Goal: Information Seeking & Learning: Learn about a topic

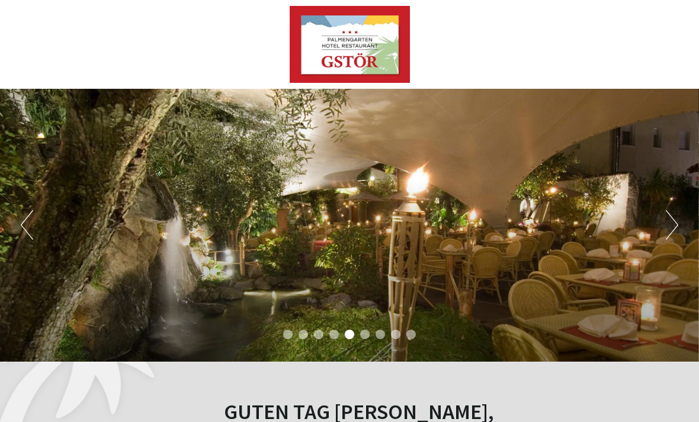
click at [669, 226] on button "Next" at bounding box center [672, 225] width 12 height 30
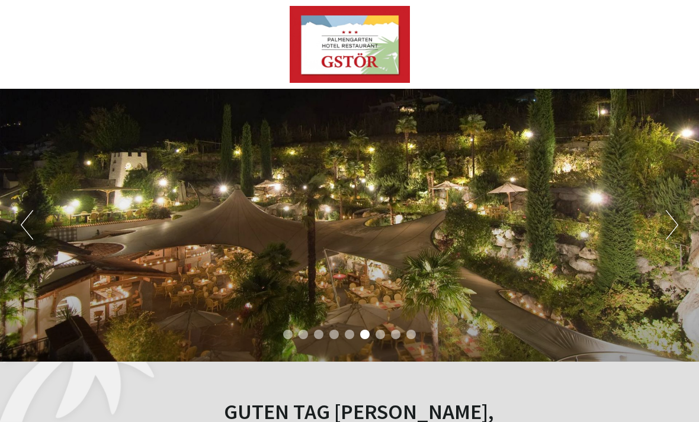
click at [666, 236] on button "Next" at bounding box center [672, 225] width 12 height 30
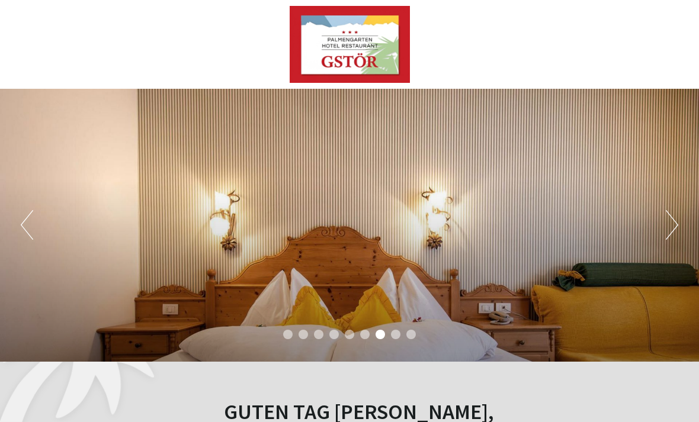
click at [663, 234] on div "Previous Next 1 2 3 4 5 6 7 8 9" at bounding box center [349, 225] width 699 height 273
click at [668, 232] on button "Next" at bounding box center [672, 225] width 12 height 30
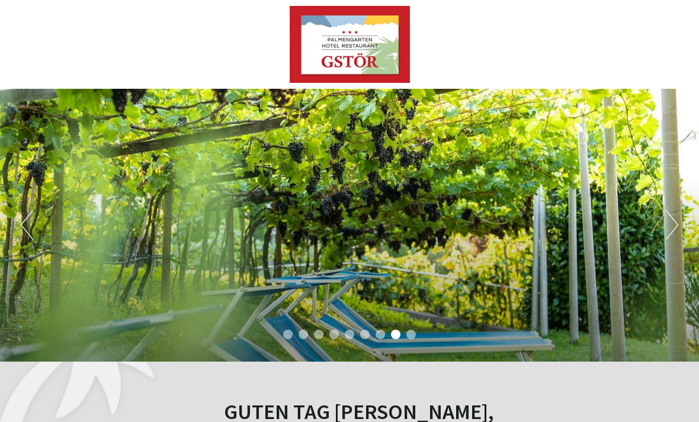
click at [670, 227] on button "Next" at bounding box center [672, 225] width 12 height 30
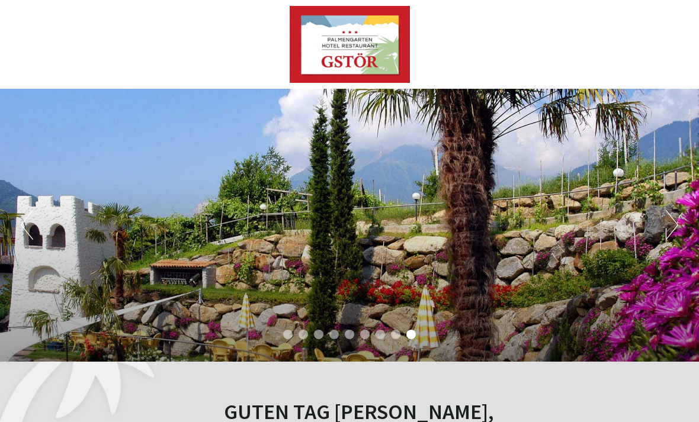
click at [669, 230] on button "Next" at bounding box center [672, 225] width 12 height 30
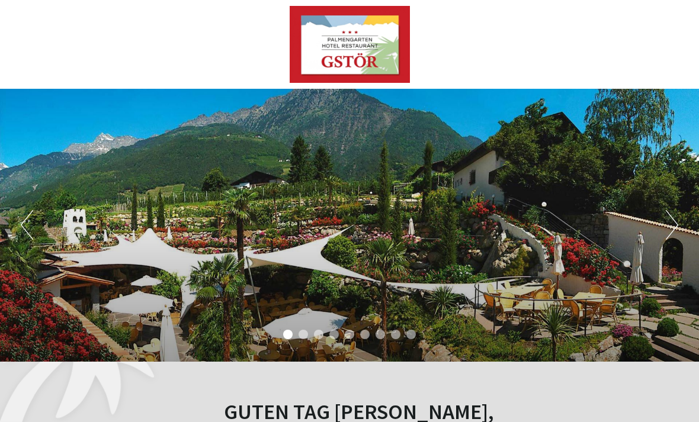
click at [666, 230] on button "Next" at bounding box center [672, 225] width 12 height 30
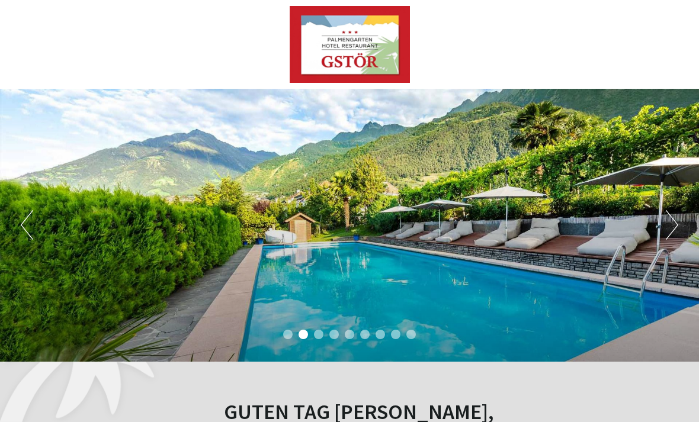
click at [662, 232] on div "Previous Next 1 2 3 4 5 6 7 8 9" at bounding box center [349, 225] width 699 height 273
click at [662, 231] on div "Previous Next 1 2 3 4 5 6 7 8 9" at bounding box center [349, 225] width 699 height 273
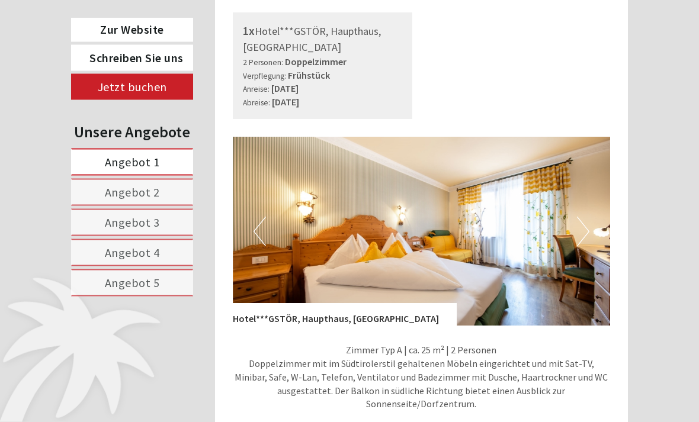
scroll to position [669, 0]
click at [582, 232] on button "Next" at bounding box center [583, 232] width 12 height 30
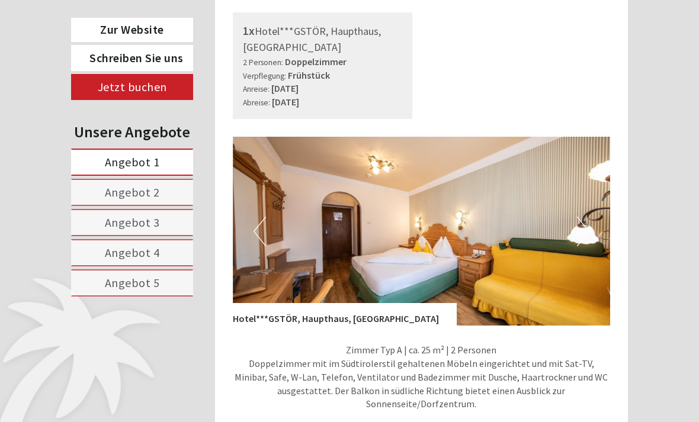
click at [586, 234] on button "Next" at bounding box center [583, 232] width 12 height 30
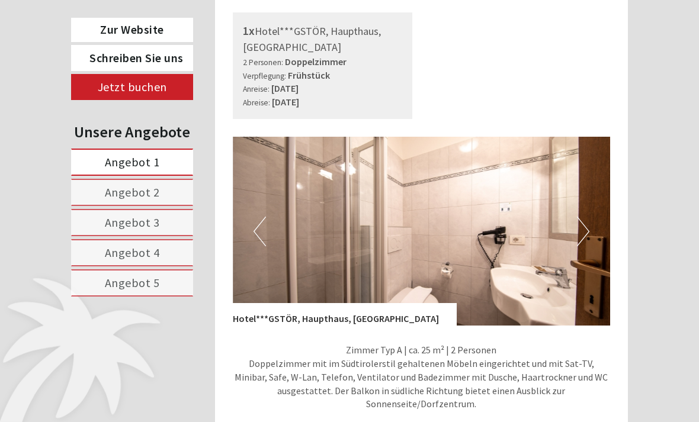
click at [588, 226] on button "Next" at bounding box center [583, 232] width 12 height 30
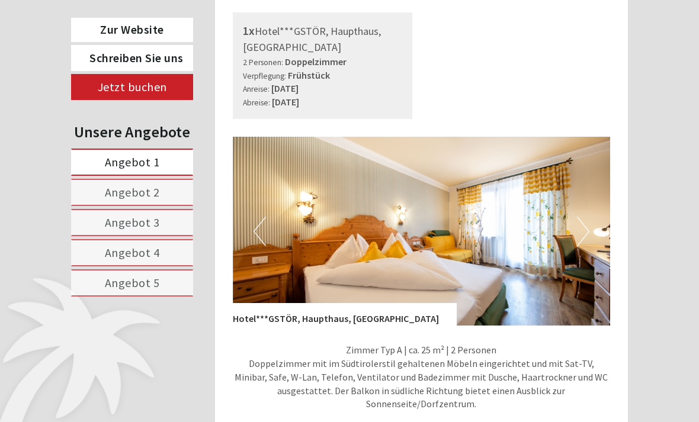
click at [588, 224] on button "Next" at bounding box center [583, 232] width 12 height 30
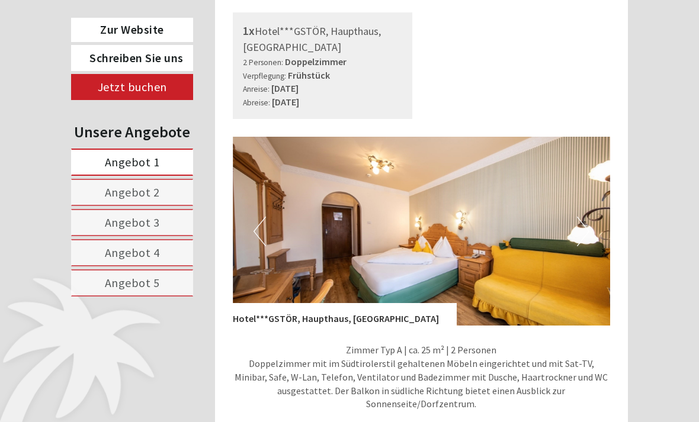
click at [585, 233] on button "Next" at bounding box center [583, 232] width 12 height 30
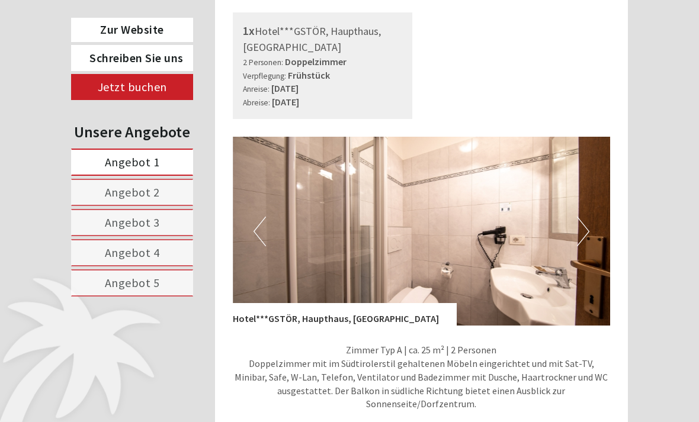
click at [586, 229] on button "Next" at bounding box center [583, 232] width 12 height 30
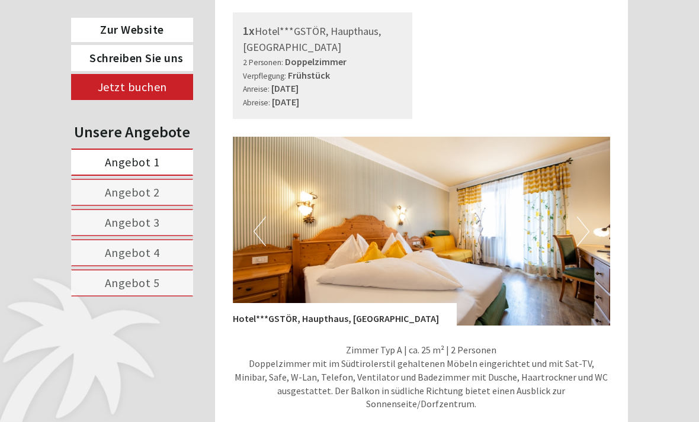
click at [586, 230] on button "Next" at bounding box center [583, 232] width 12 height 30
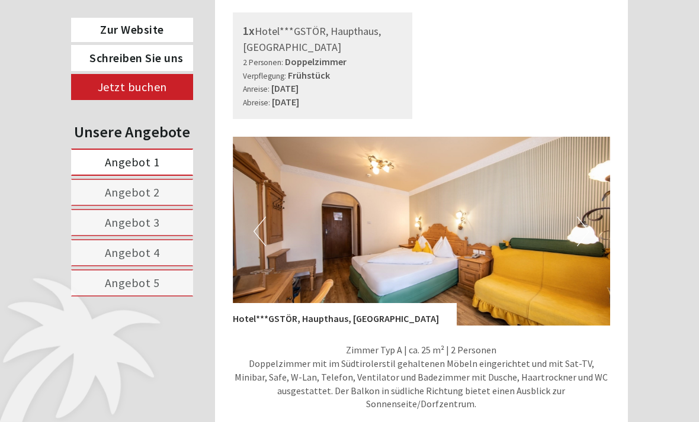
click at [588, 229] on button "Next" at bounding box center [583, 232] width 12 height 30
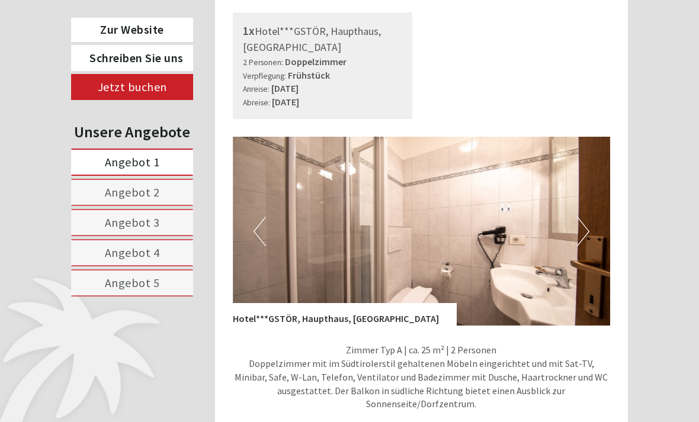
click at [577, 234] on button "Next" at bounding box center [583, 232] width 12 height 30
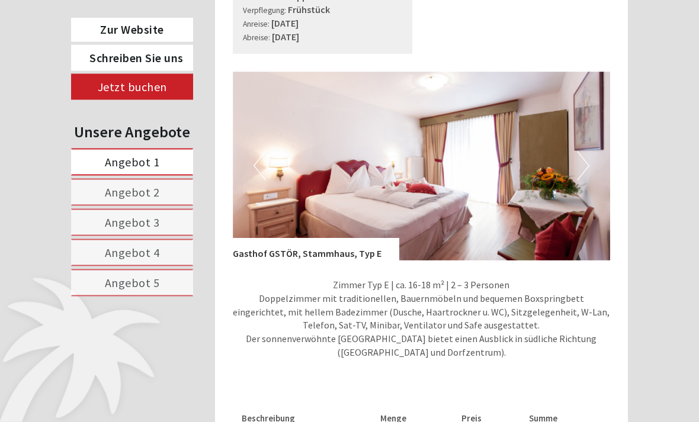
scroll to position [1429, 0]
click at [588, 151] on button "Next" at bounding box center [583, 166] width 12 height 30
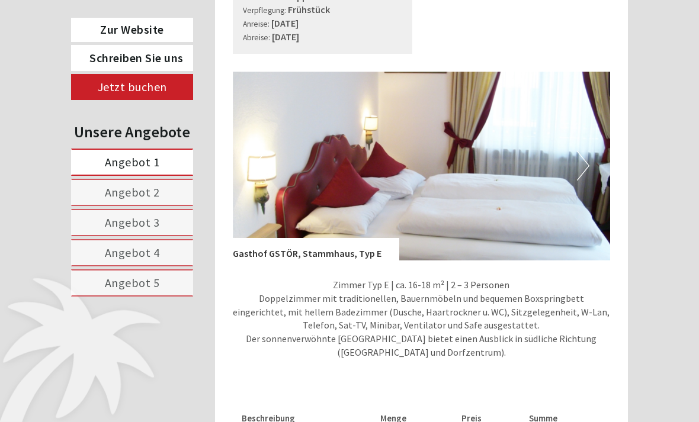
click at [588, 157] on button "Next" at bounding box center [583, 166] width 12 height 30
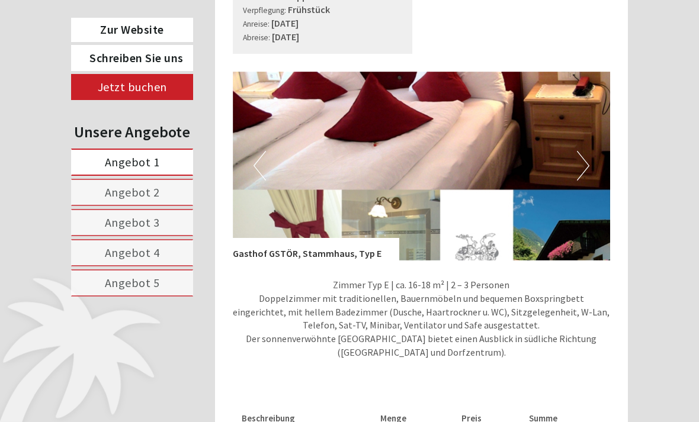
click at [587, 155] on button "Next" at bounding box center [583, 166] width 12 height 30
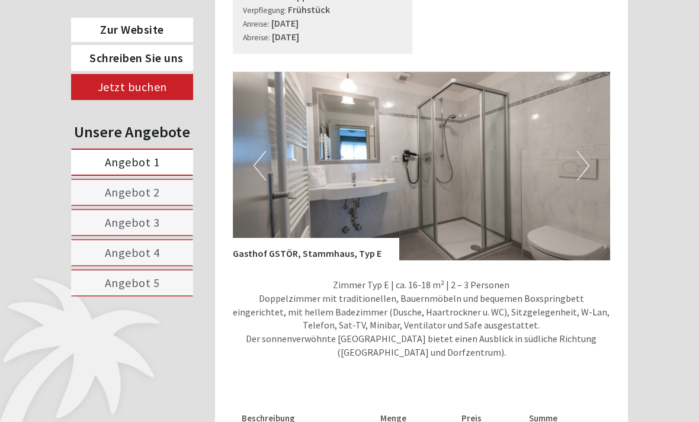
click at [588, 155] on button "Next" at bounding box center [583, 166] width 12 height 30
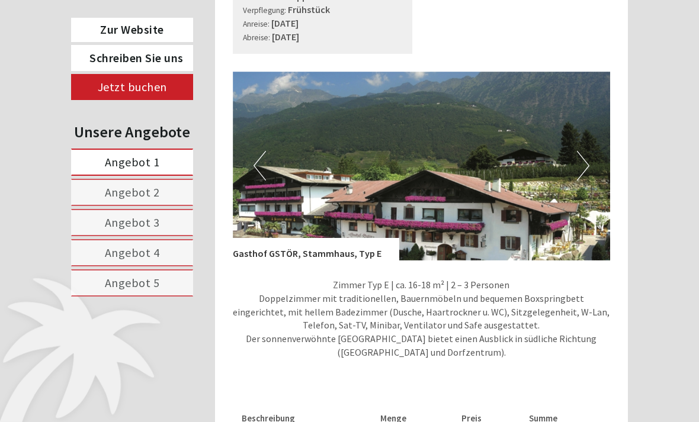
click at [590, 155] on img at bounding box center [422, 166] width 378 height 189
click at [583, 159] on button "Next" at bounding box center [583, 166] width 12 height 30
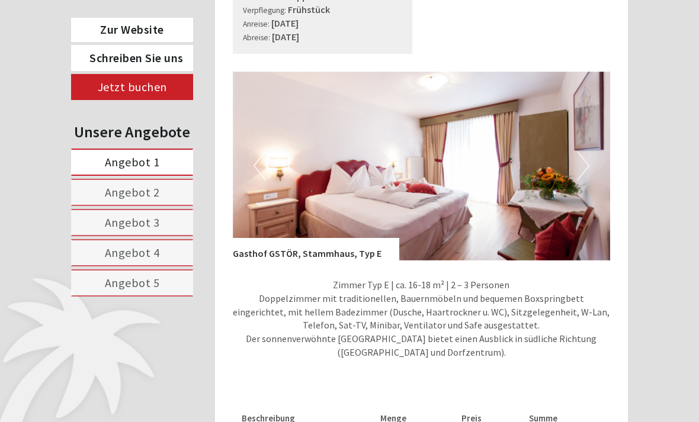
click at [587, 155] on button "Next" at bounding box center [583, 166] width 12 height 30
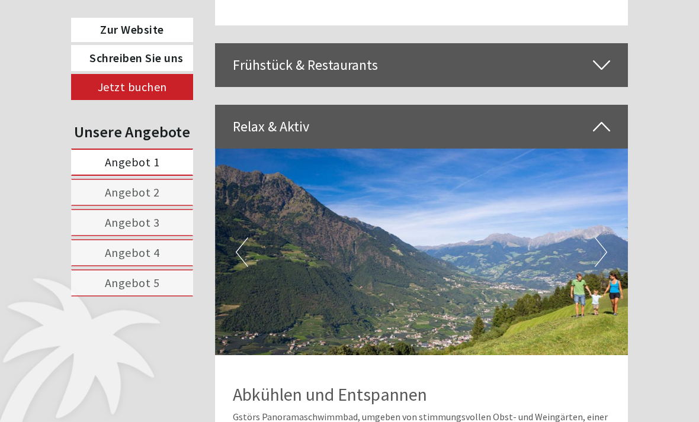
scroll to position [2818, 0]
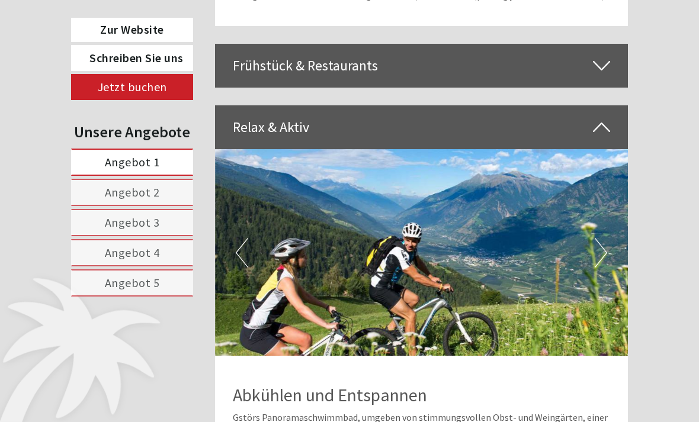
click at [601, 238] on button "Next" at bounding box center [601, 253] width 12 height 30
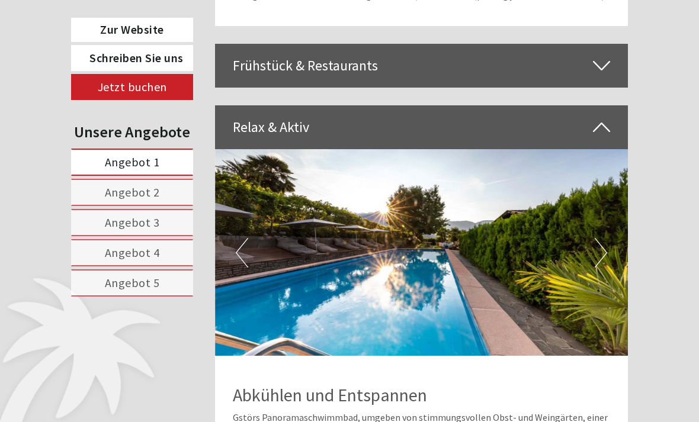
click at [596, 238] on button "Next" at bounding box center [601, 253] width 12 height 30
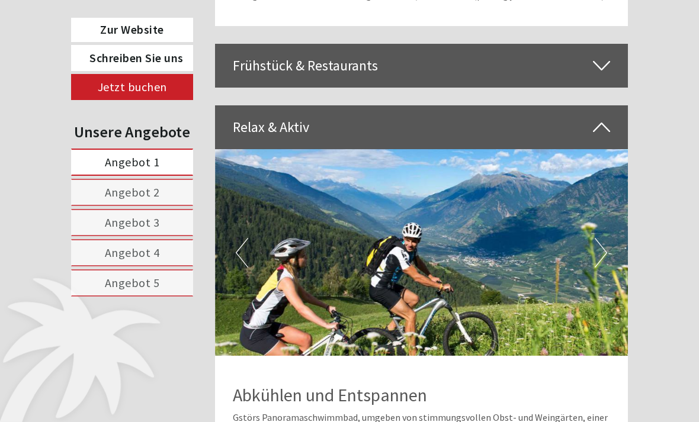
click at [604, 238] on button "Next" at bounding box center [601, 253] width 12 height 30
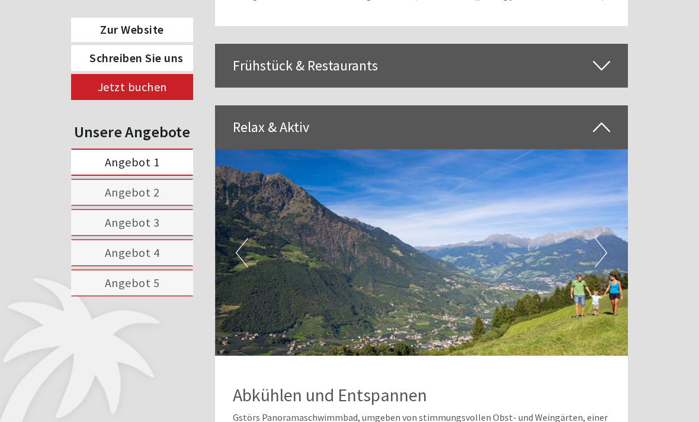
click at [602, 238] on button "Next" at bounding box center [601, 253] width 12 height 30
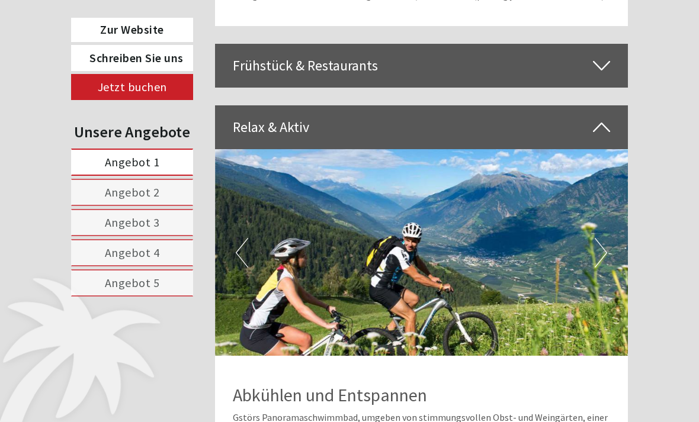
click at [605, 238] on button "Next" at bounding box center [601, 253] width 12 height 30
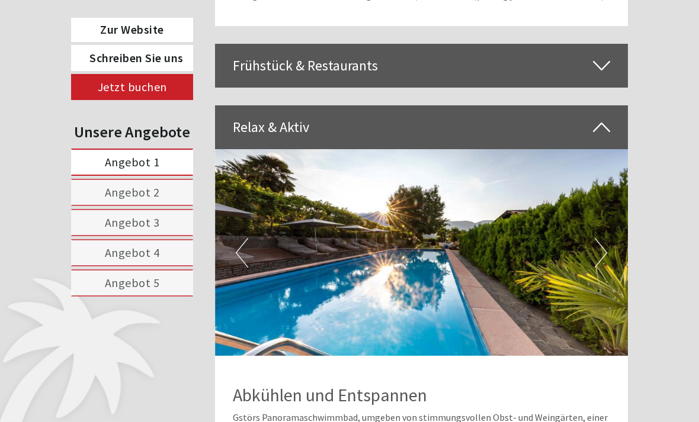
click at [601, 238] on button "Next" at bounding box center [601, 253] width 12 height 30
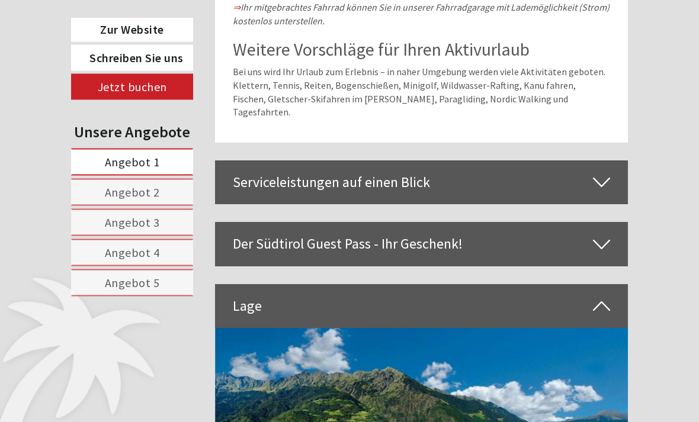
scroll to position [3676, 0]
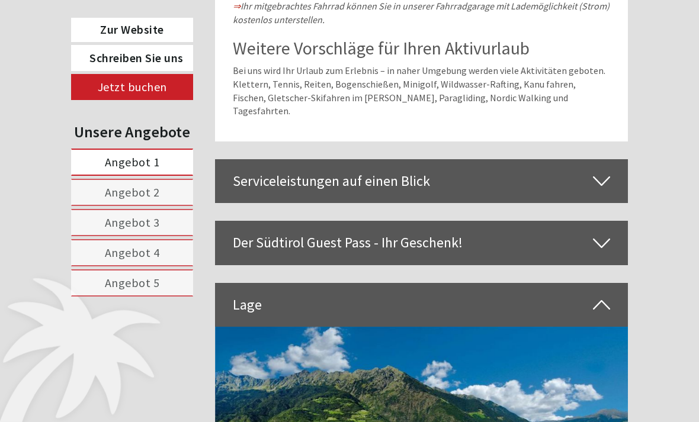
click at [598, 171] on icon at bounding box center [601, 181] width 17 height 20
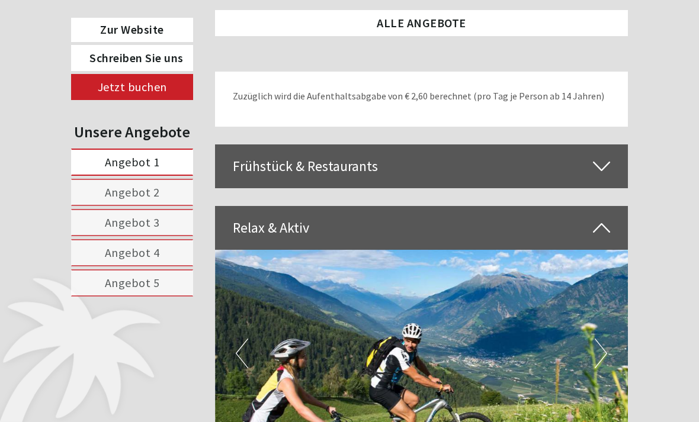
scroll to position [2715, 0]
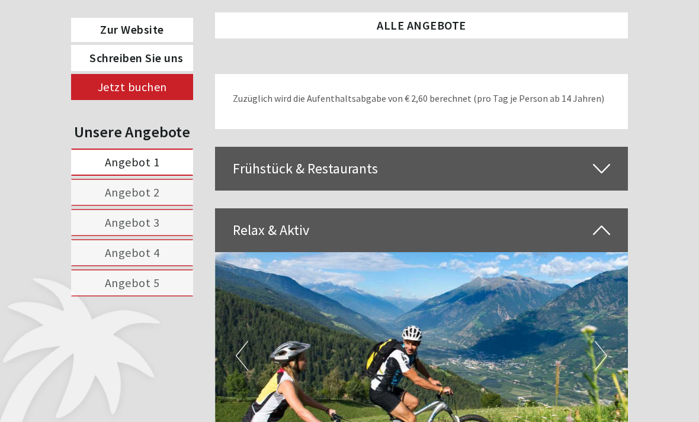
click at [603, 220] on icon at bounding box center [601, 230] width 17 height 20
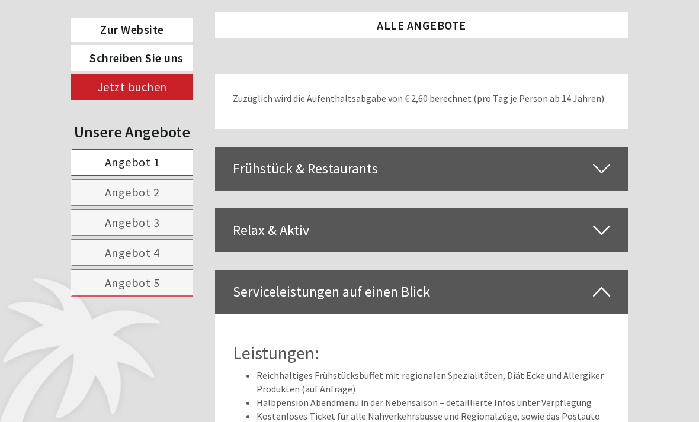
click at [598, 282] on icon at bounding box center [601, 292] width 17 height 20
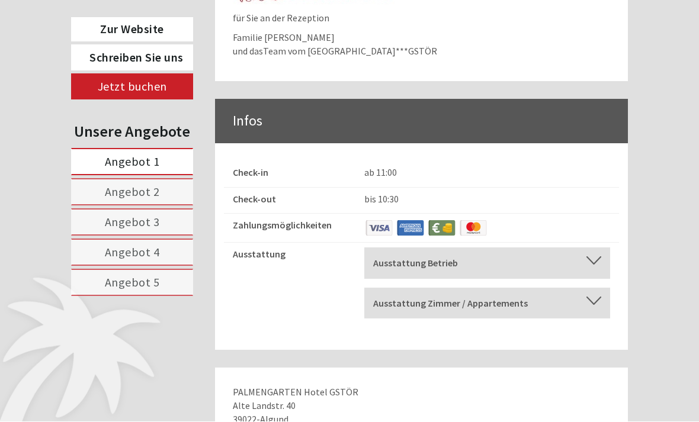
scroll to position [4198, 0]
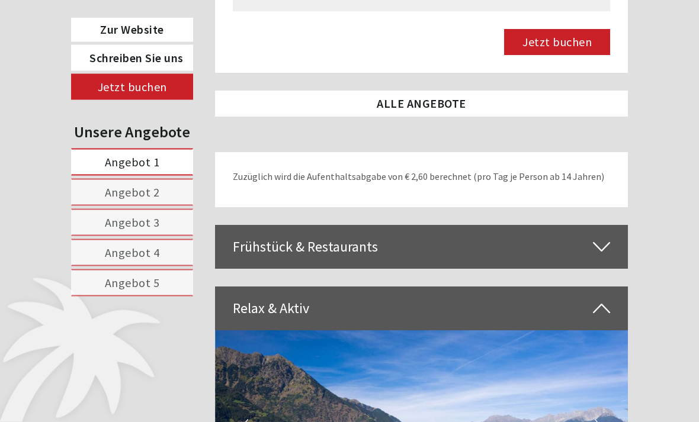
scroll to position [2637, 0]
click at [349, 225] on div "Frühstück & Restaurants" at bounding box center [421, 247] width 413 height 44
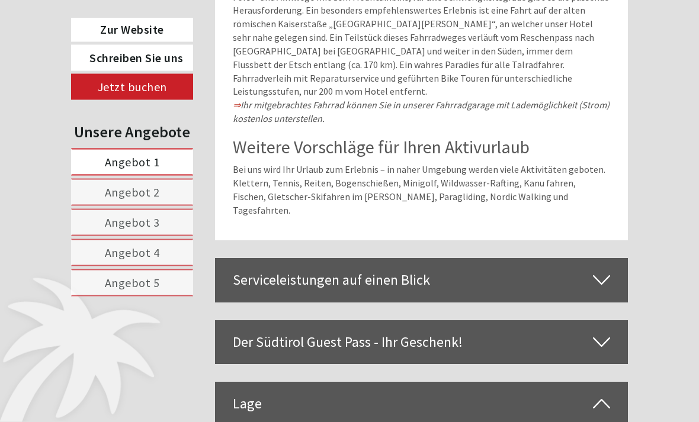
scroll to position [4824, 0]
click at [602, 258] on div "Serviceleistungen auf einen Blick" at bounding box center [421, 280] width 413 height 44
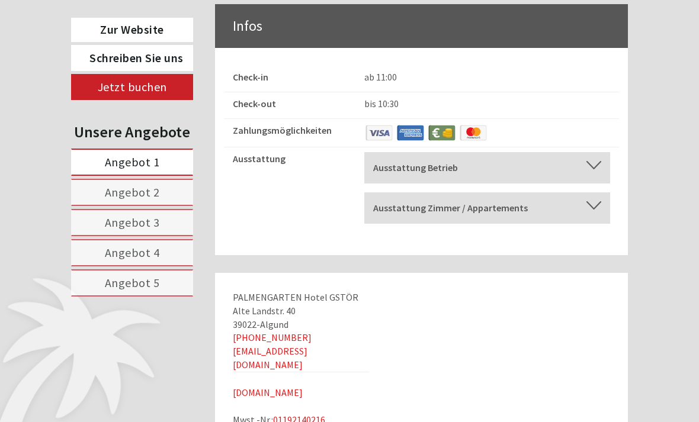
scroll to position [7241, 0]
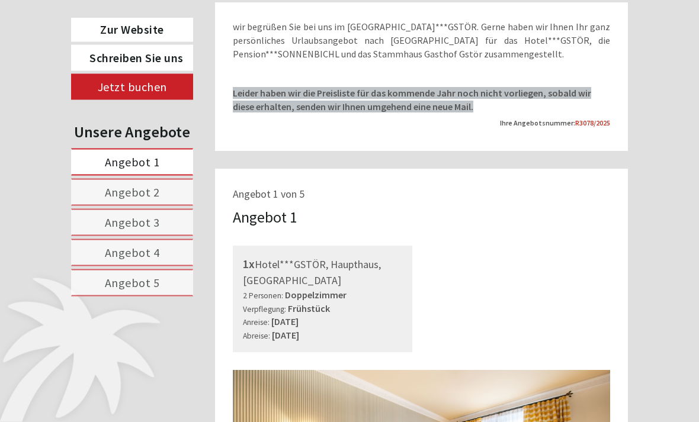
scroll to position [436, 0]
click at [137, 164] on span "Angebot 1" at bounding box center [132, 162] width 55 height 15
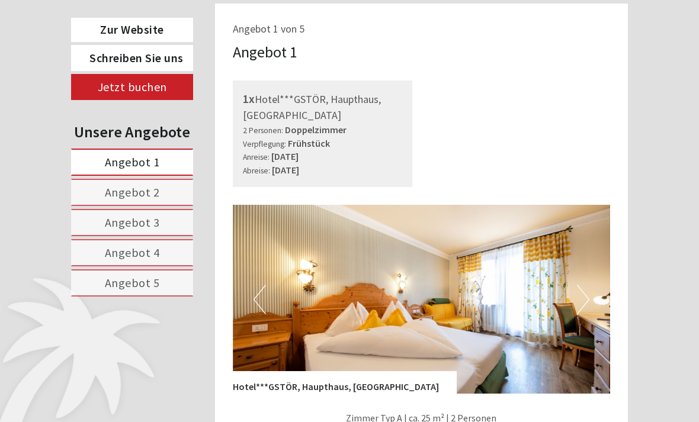
click at [148, 194] on span "Angebot 2" at bounding box center [132, 192] width 55 height 15
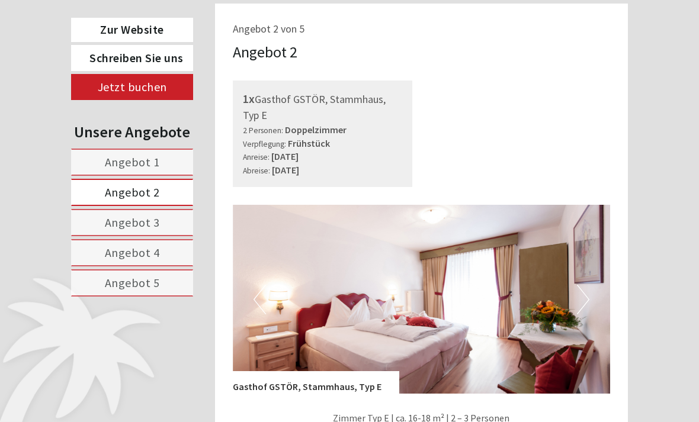
click at [144, 227] on span "Angebot 3" at bounding box center [132, 222] width 55 height 15
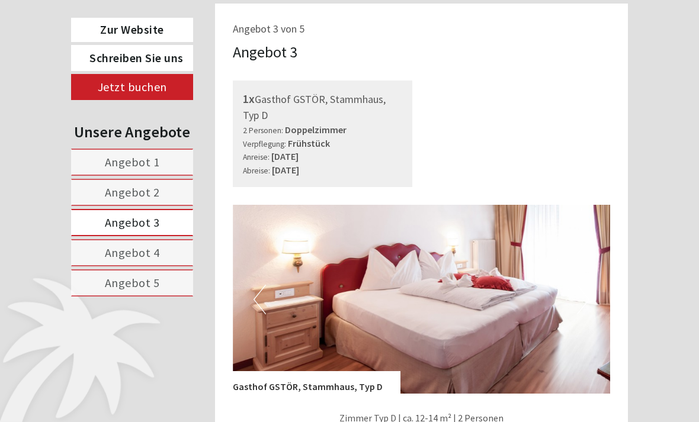
click at [137, 253] on span "Angebot 4" at bounding box center [132, 252] width 55 height 15
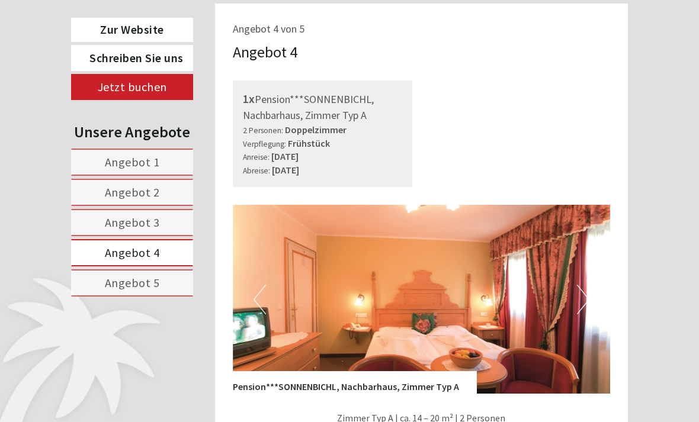
click at [132, 294] on link "Angebot 5" at bounding box center [132, 282] width 122 height 27
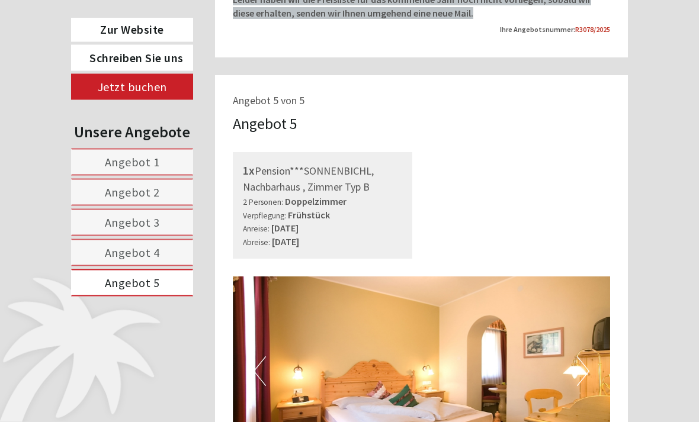
scroll to position [527, 0]
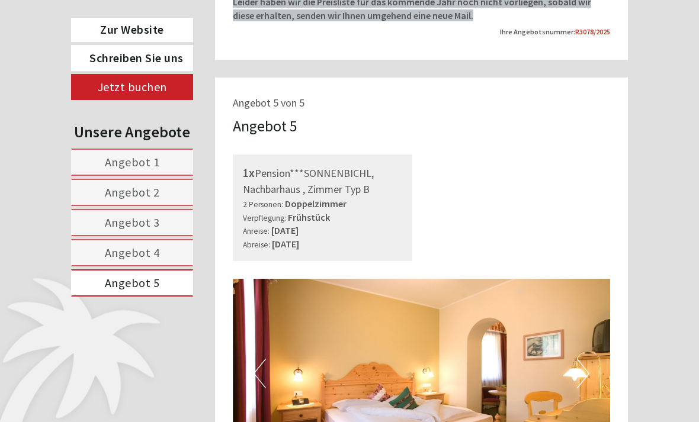
click at [150, 260] on link "Angebot 4" at bounding box center [132, 252] width 122 height 27
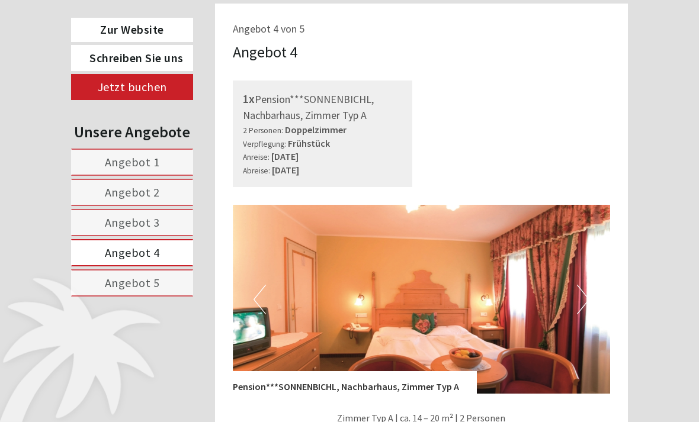
click at [157, 226] on span "Angebot 3" at bounding box center [132, 222] width 55 height 15
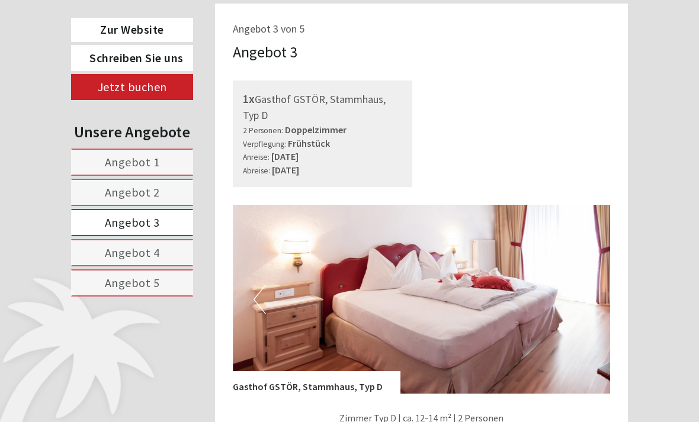
click at [137, 262] on link "Angebot 4" at bounding box center [132, 252] width 122 height 27
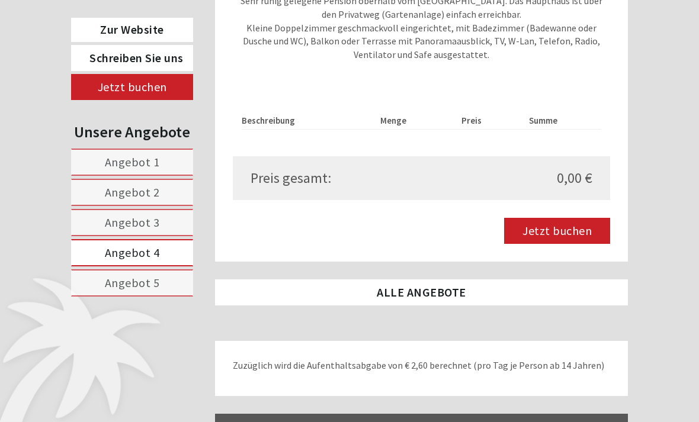
click at [422, 288] on link "ALLE ANGEBOTE" at bounding box center [421, 293] width 413 height 26
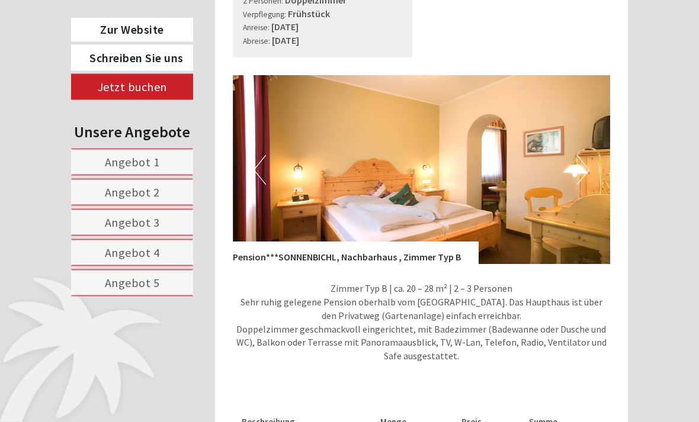
scroll to position [3559, 0]
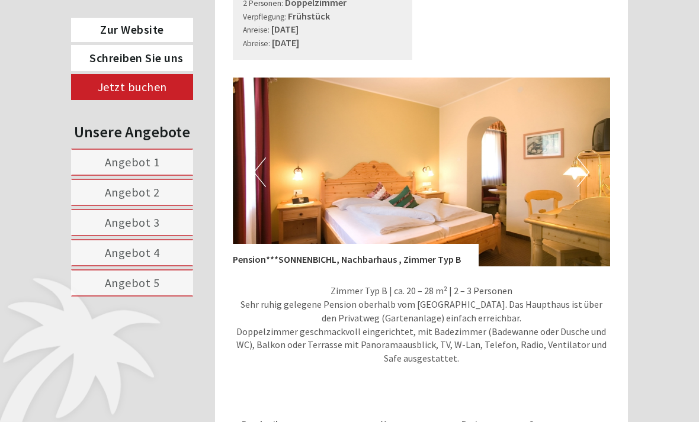
click at [139, 34] on link "Zur Website" at bounding box center [132, 30] width 122 height 24
